Goal: Task Accomplishment & Management: Use online tool/utility

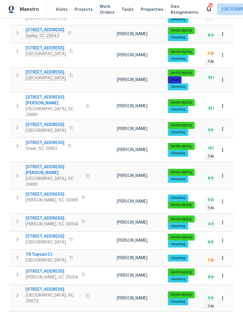
scroll to position [278, 0]
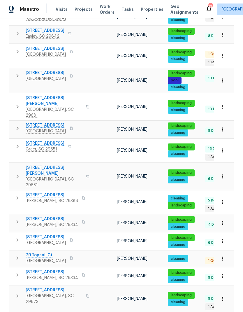
click at [40, 311] on span "[STREET_ADDRESS]" at bounding box center [52, 317] width 52 height 6
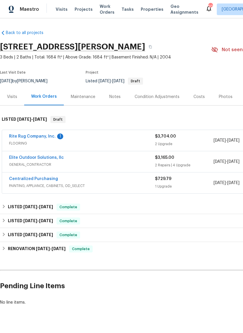
click at [25, 159] on link "Elite Outdoor Solutions, llc" at bounding box center [36, 158] width 55 height 4
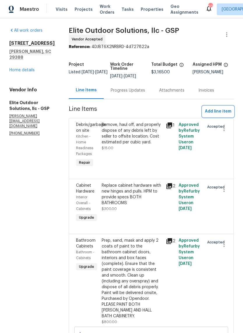
click at [223, 110] on span "Add line item" at bounding box center [218, 111] width 27 height 7
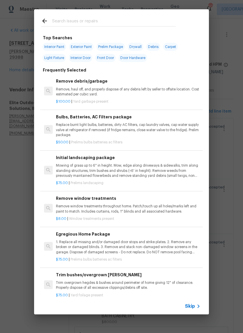
click at [98, 24] on input "text" at bounding box center [113, 21] width 123 height 9
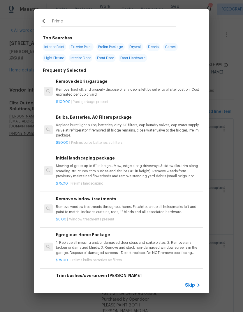
type input "Primer"
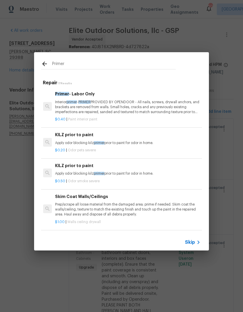
scroll to position [0, 1]
click at [72, 112] on p "Interior primer - PRIMER PROVIDED BY OPENDOOR - All nails, screws, drywall anch…" at bounding box center [127, 107] width 144 height 15
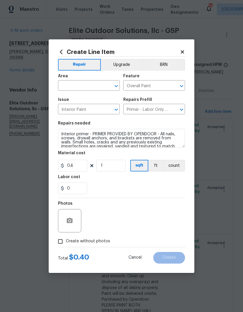
click at [68, 85] on input "text" at bounding box center [80, 86] width 45 height 9
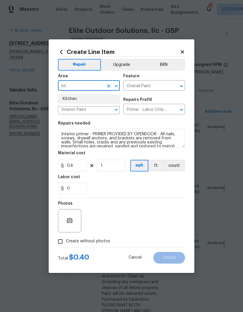
click at [73, 98] on li "Kitchen" at bounding box center [89, 99] width 62 height 10
type input "Kitchen"
click at [154, 83] on input "Overall Paint" at bounding box center [145, 86] width 45 height 9
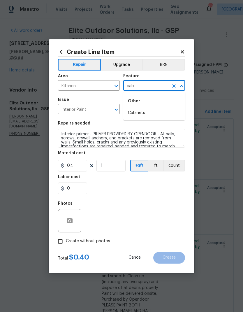
click at [141, 115] on li "Cabinets" at bounding box center [154, 113] width 62 height 10
type input "Cabinets"
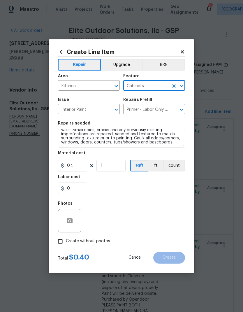
scroll to position [12, 0]
click at [158, 140] on textarea "Interior primer - PRIMER PROVIDED BY OPENDOOR - All nails, screws, drywall anch…" at bounding box center [121, 138] width 127 height 19
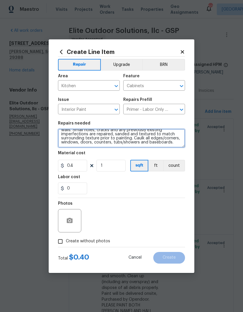
click at [157, 140] on textarea "Interior primer - PRIMER PROVIDED BY OPENDOOR - All nails, screws, drywall anch…" at bounding box center [121, 138] width 127 height 19
click at [161, 139] on textarea "Interior primer - PRIMER PROVIDED BY OPENDOOR - All nails, screws, drywall anch…" at bounding box center [121, 138] width 127 height 19
click at [160, 139] on textarea "Interior primer - PRIMER PROVIDED BY OPENDOOR - All nails, screws, drywall anch…" at bounding box center [121, 138] width 127 height 19
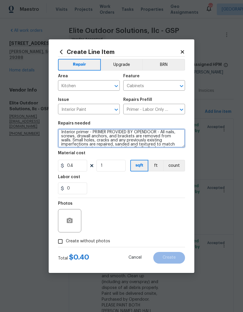
scroll to position [1, 0]
click at [165, 133] on textarea "Interior primer - PRIMER PROVIDED BY OPENDOOR - All nails, screws, drywall anch…" at bounding box center [121, 138] width 127 height 19
click at [163, 134] on textarea "Interior primer - PRIMER PROVIDED BY OPENDOOR - All nails, screws, drywall anch…" at bounding box center [121, 138] width 127 height 19
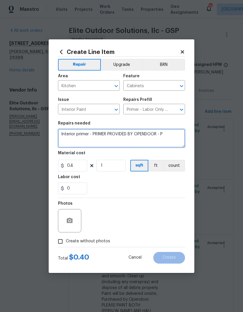
scroll to position [0, 0]
type textarea "Interior primer - PRIMER PROVIDED BY OPENDOOR - apply primer on the cabinets."
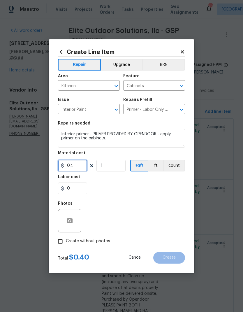
click at [72, 167] on input "0.4" at bounding box center [72, 166] width 29 height 12
click at [107, 167] on input "1" at bounding box center [110, 166] width 29 height 12
type input "0"
click at [71, 165] on input "0.4" at bounding box center [72, 166] width 29 height 12
click at [71, 167] on input "0.4" at bounding box center [72, 166] width 29 height 12
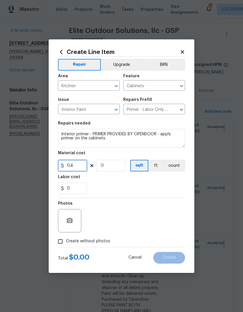
click at [71, 168] on input "0.4" at bounding box center [72, 166] width 29 height 12
type input "500"
click at [164, 188] on div "0" at bounding box center [121, 188] width 127 height 12
click at [64, 246] on input "Create without photos" at bounding box center [60, 241] width 11 height 11
checkbox input "true"
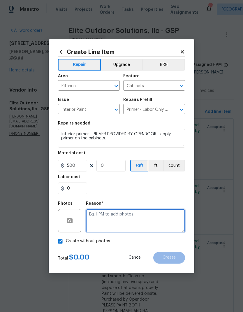
click at [158, 218] on textarea at bounding box center [135, 220] width 99 height 23
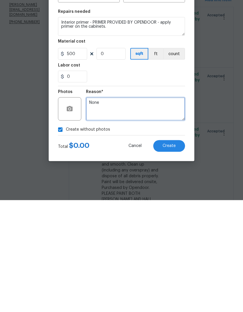
type textarea "None"
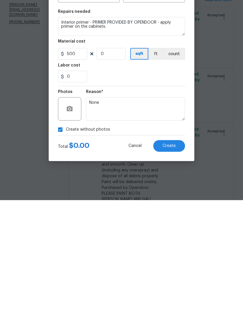
click at [178, 252] on button "Create" at bounding box center [169, 258] width 32 height 12
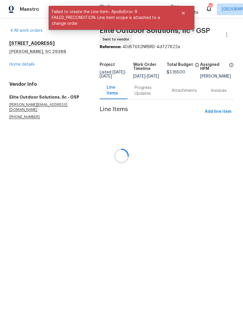
scroll to position [0, 0]
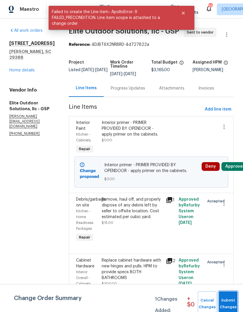
click at [233, 300] on span "Submit Changes" at bounding box center [228, 303] width 13 height 13
